Goal: Task Accomplishment & Management: Manage account settings

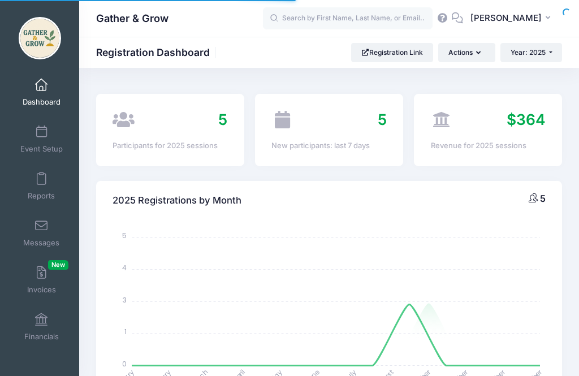
select select
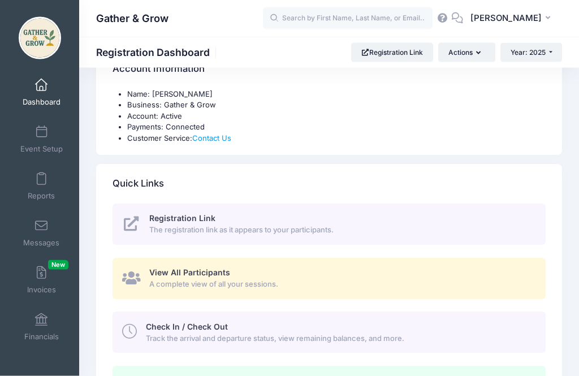
scroll to position [384, 0]
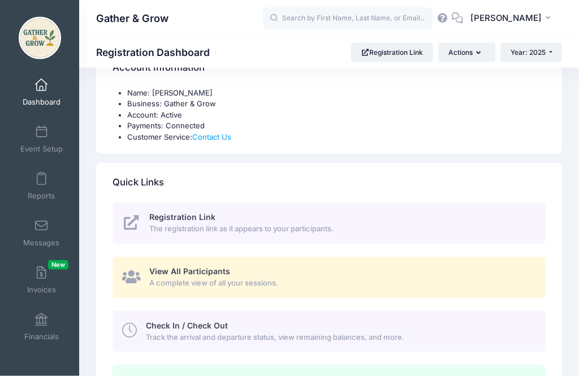
click at [268, 332] on span "Track the arrival and departure status, view remaining balances, and more." at bounding box center [339, 337] width 387 height 11
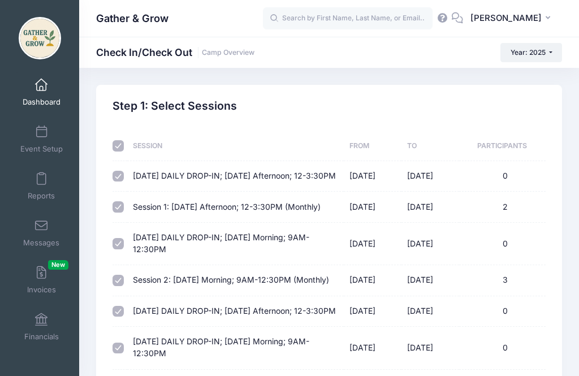
click at [115, 144] on input "checkbox" at bounding box center [117, 145] width 11 height 11
checkbox input "false"
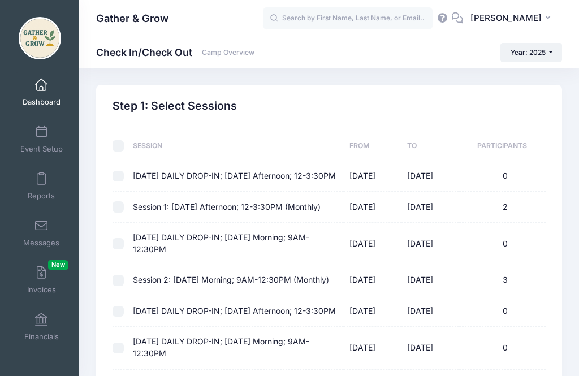
checkbox input "false"
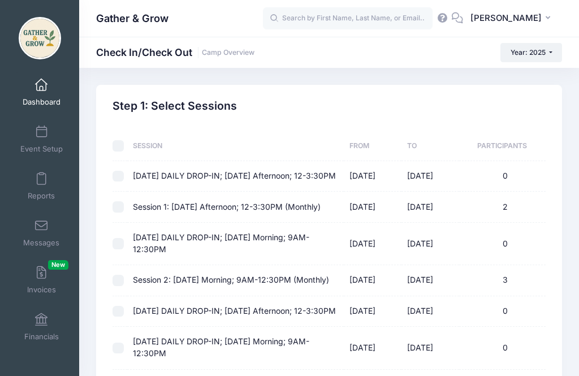
checkbox input "false"
click at [120, 212] on input "checkbox" at bounding box center [117, 206] width 11 height 11
checkbox input "true"
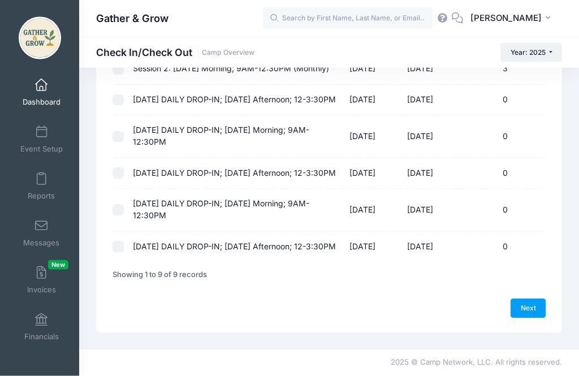
scroll to position [234, 0]
click at [531, 318] on link "Next" at bounding box center [527, 308] width 35 height 19
select select "10"
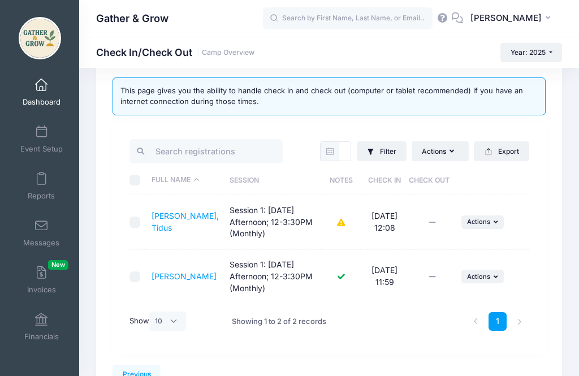
scroll to position [59, 0]
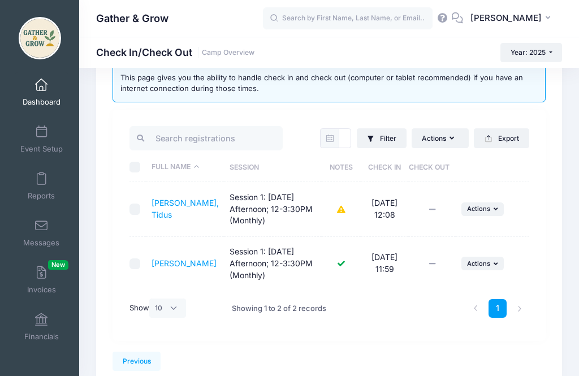
click at [144, 253] on td at bounding box center [137, 264] width 16 height 54
click at [135, 262] on input "checkbox" at bounding box center [134, 263] width 11 height 11
checkbox input "true"
click at [446, 139] on button "Actions" at bounding box center [439, 137] width 57 height 19
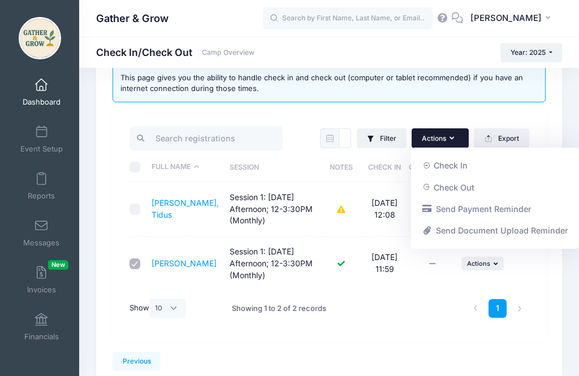
click at [471, 185] on link "Check Out" at bounding box center [494, 186] width 157 height 21
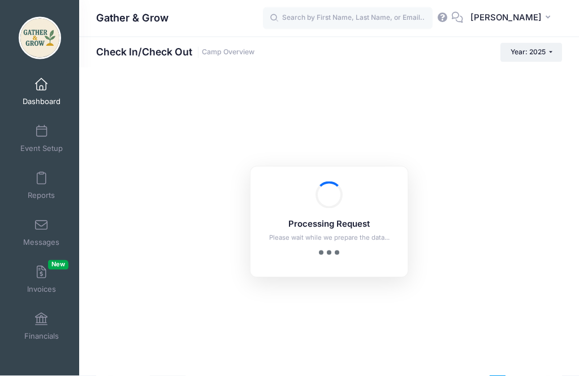
scroll to position [27, 0]
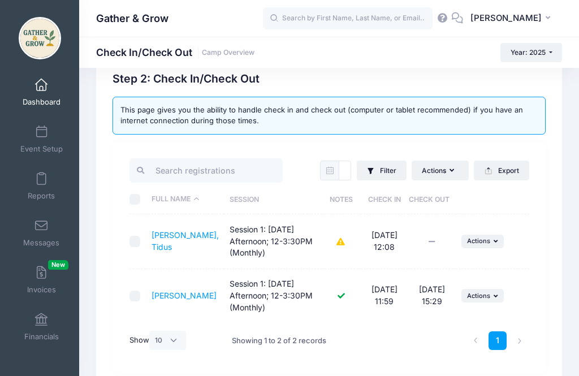
click at [140, 236] on div at bounding box center [137, 241] width 16 height 11
click at [138, 242] on input "checkbox" at bounding box center [134, 241] width 11 height 11
checkbox input "true"
click at [493, 242] on icon "button" at bounding box center [496, 241] width 7 height 6
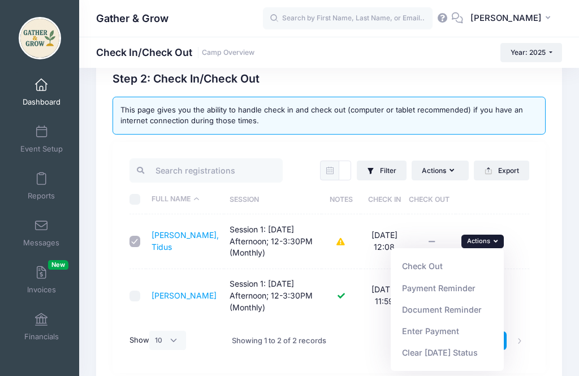
click at [426, 267] on link "Check Out" at bounding box center [447, 265] width 102 height 21
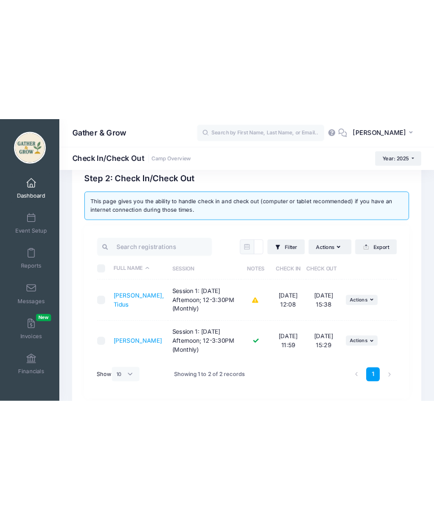
scroll to position [0, 0]
